Goal: Find specific page/section: Find specific page/section

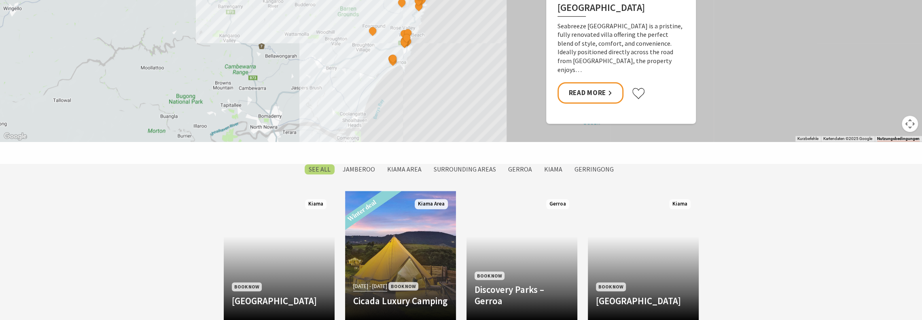
scroll to position [566, 0]
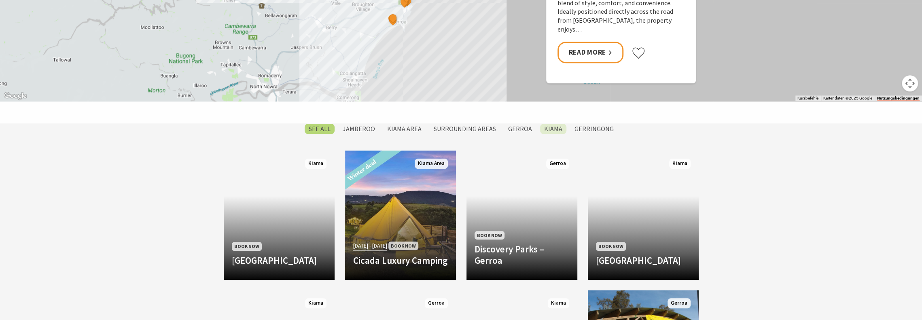
click at [546, 129] on label "Kiama" at bounding box center [553, 129] width 26 height 10
click at [0, 0] on input "Kiama" at bounding box center [0, 0] width 0 height 0
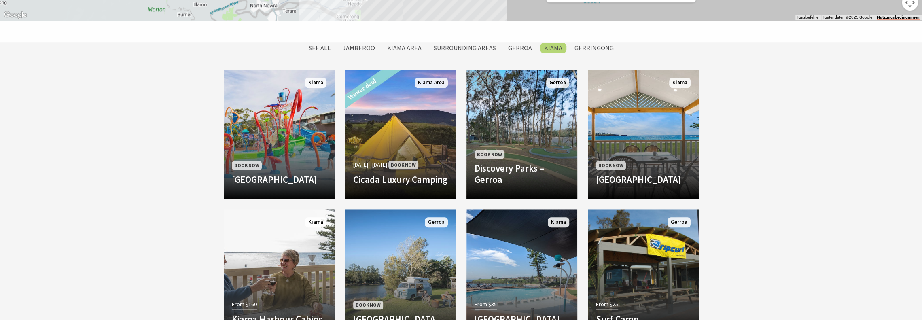
scroll to position [688, 0]
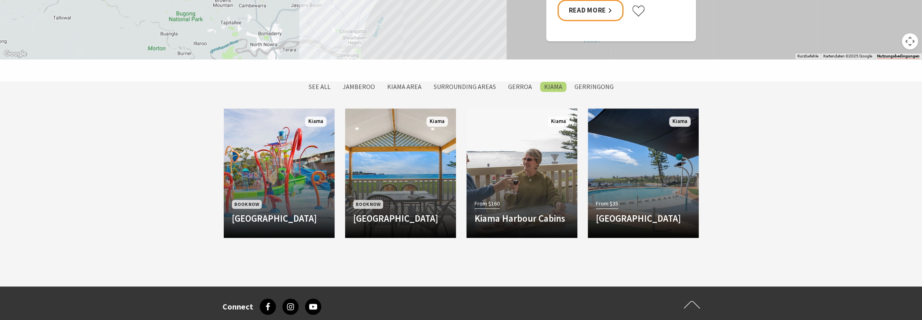
scroll to position [568, 0]
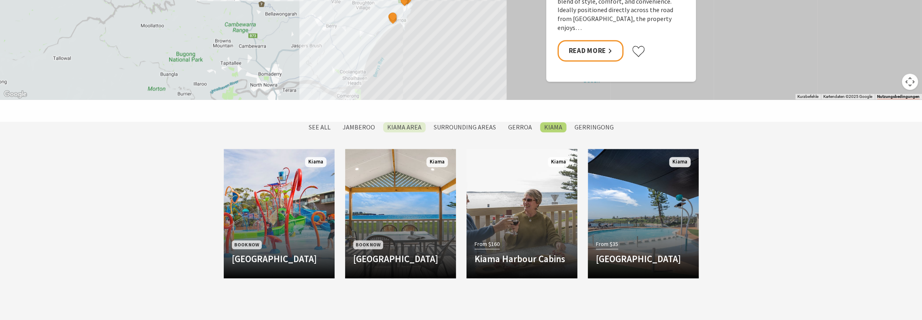
click at [417, 125] on label "Kiama Area" at bounding box center [404, 127] width 42 height 10
click at [0, 0] on input "Kiama Area" at bounding box center [0, 0] width 0 height 0
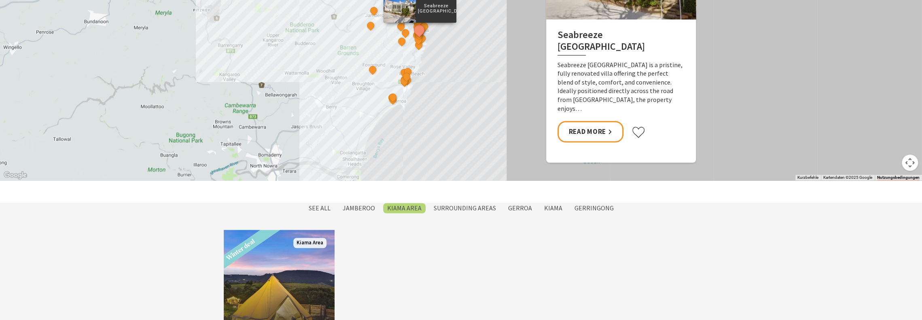
scroll to position [446, 0]
